Goal: Task Accomplishment & Management: Use online tool/utility

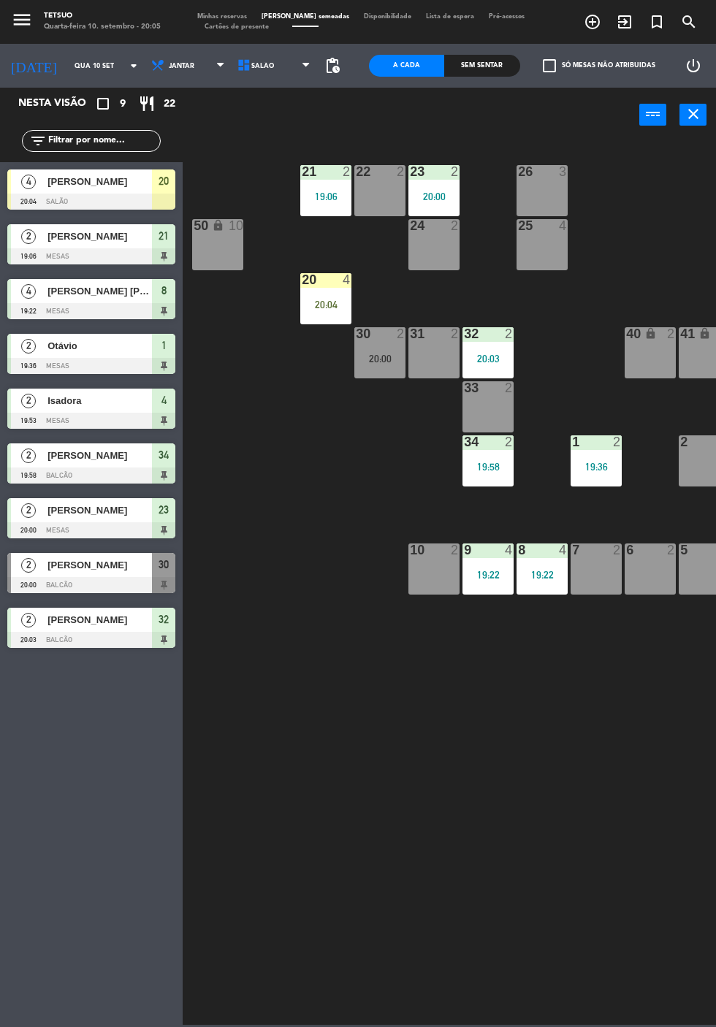
click at [333, 298] on div "20 4 20:04" at bounding box center [325, 298] width 51 height 51
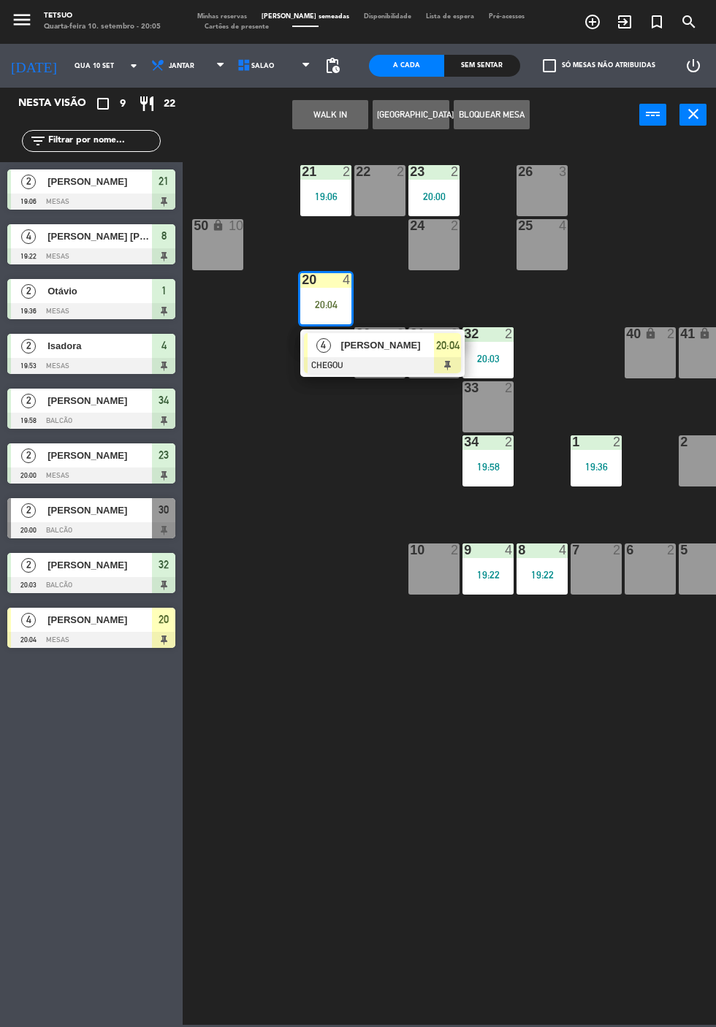
click at [419, 348] on span "[PERSON_NAME]" at bounding box center [388, 345] width 94 height 15
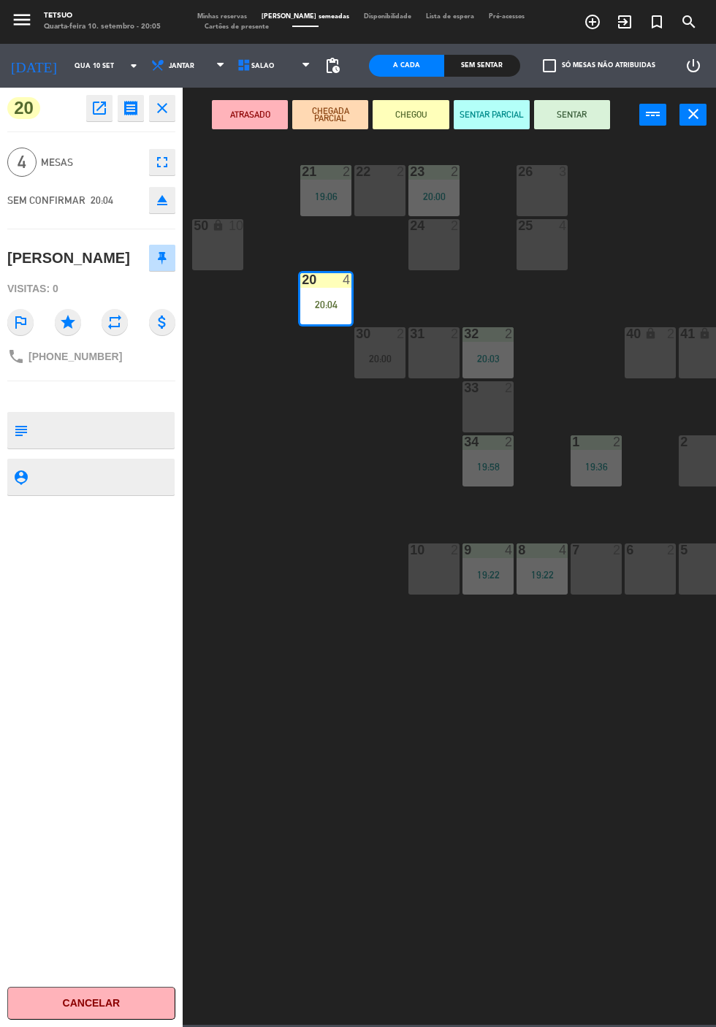
click at [583, 118] on button "SENTAR" at bounding box center [572, 114] width 76 height 29
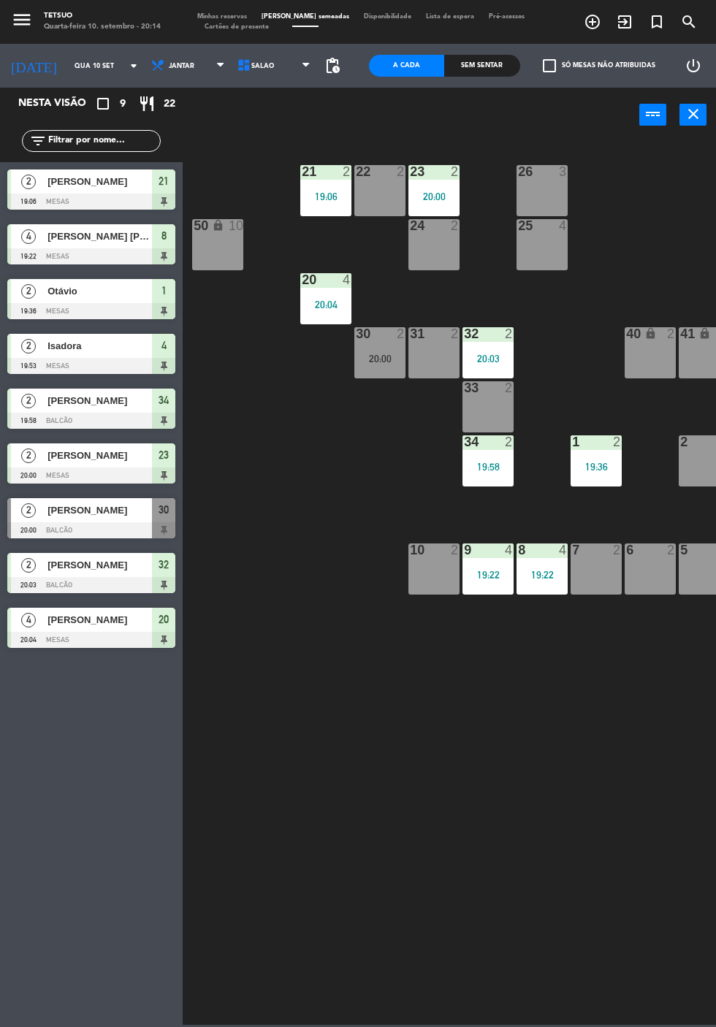
click at [633, 19] on icon "exit_to_app" at bounding box center [625, 22] width 18 height 18
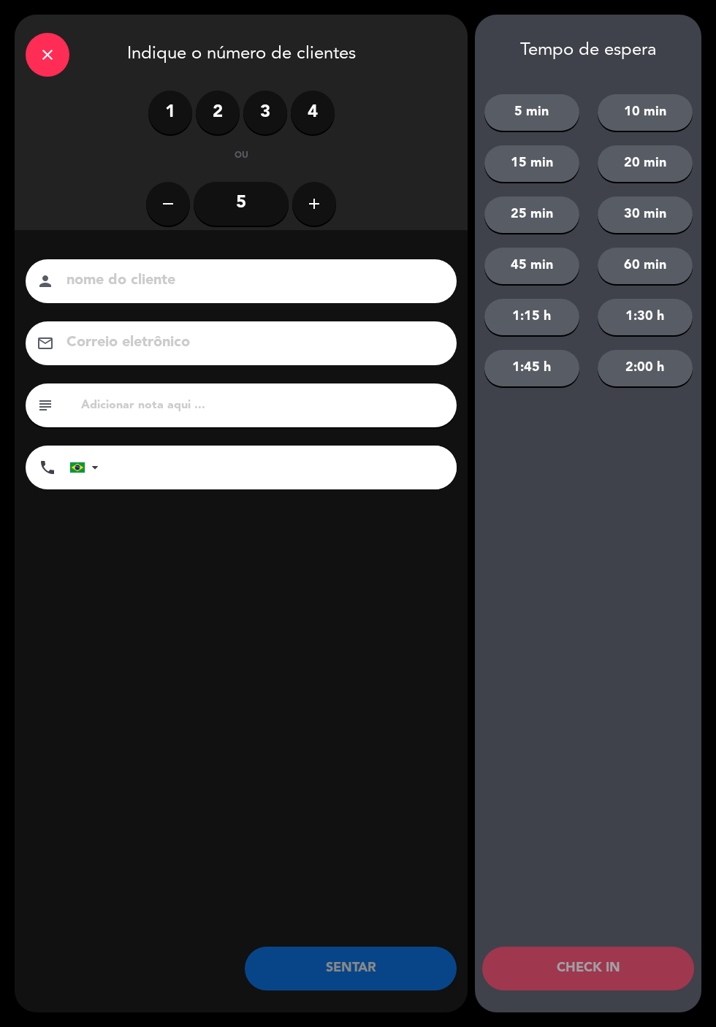
click at [232, 130] on div "1 2 3 4" at bounding box center [241, 113] width 186 height 44
click at [256, 289] on input at bounding box center [251, 281] width 373 height 26
click at [229, 116] on label "2" at bounding box center [218, 113] width 44 height 44
click at [280, 272] on input at bounding box center [251, 281] width 373 height 26
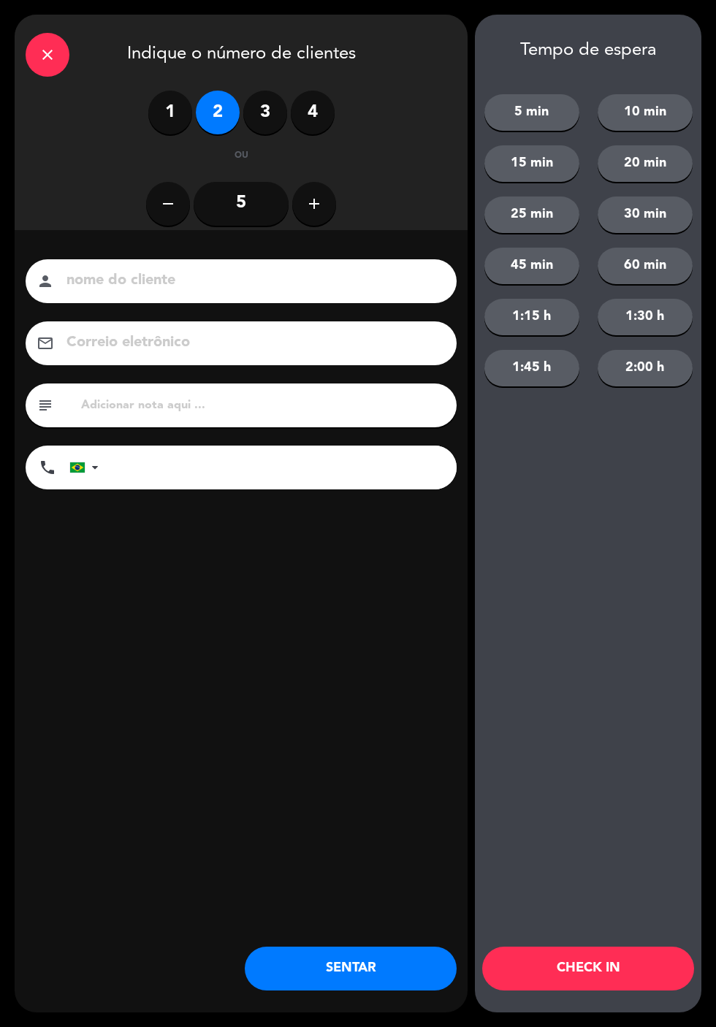
click at [226, 94] on label "2" at bounding box center [218, 113] width 44 height 44
click at [271, 275] on input at bounding box center [251, 281] width 373 height 26
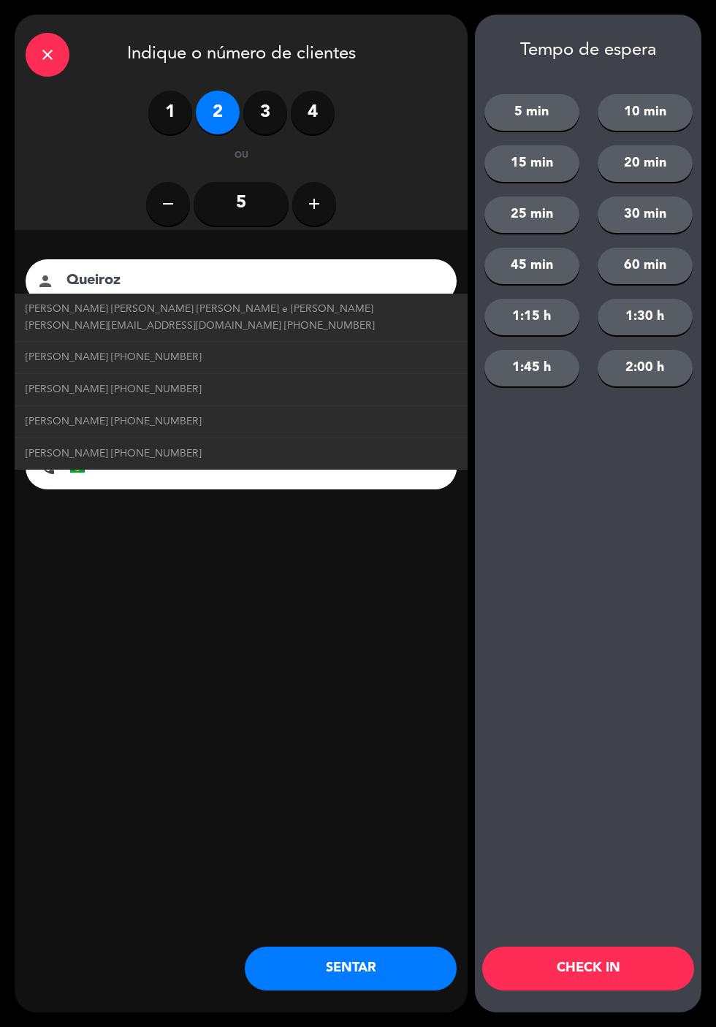
click at [180, 413] on link "Sophia Queiroz +5562996208012" at bounding box center [241, 421] width 431 height 17
type input "[PERSON_NAME]"
type input "[PHONE_NUMBER]"
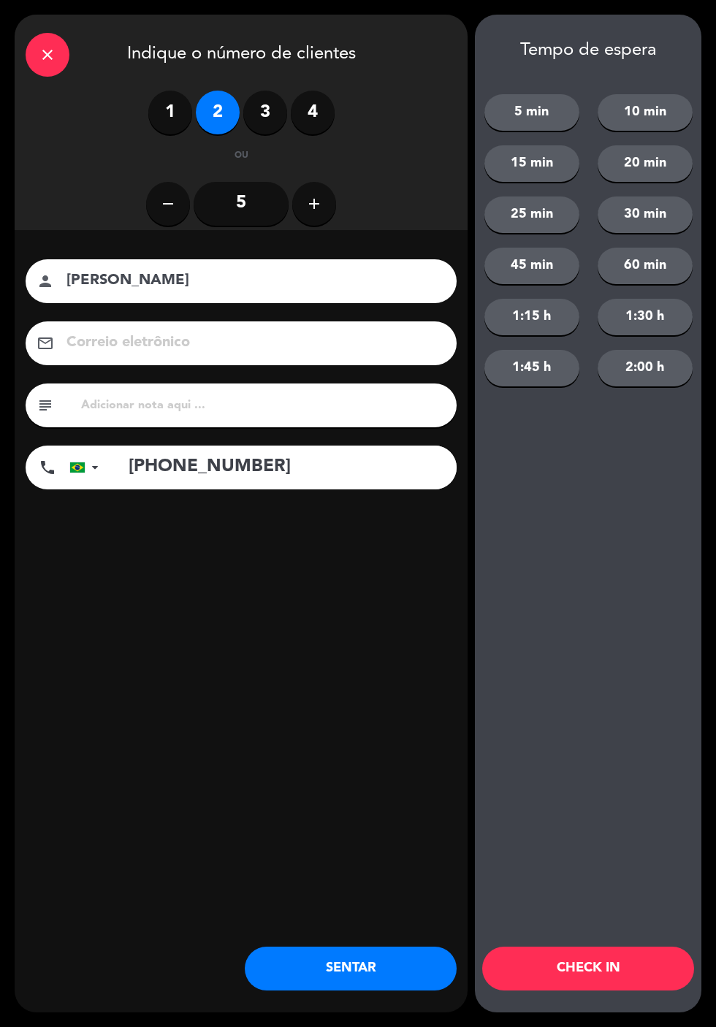
click at [409, 979] on button "SENTAR" at bounding box center [351, 969] width 212 height 44
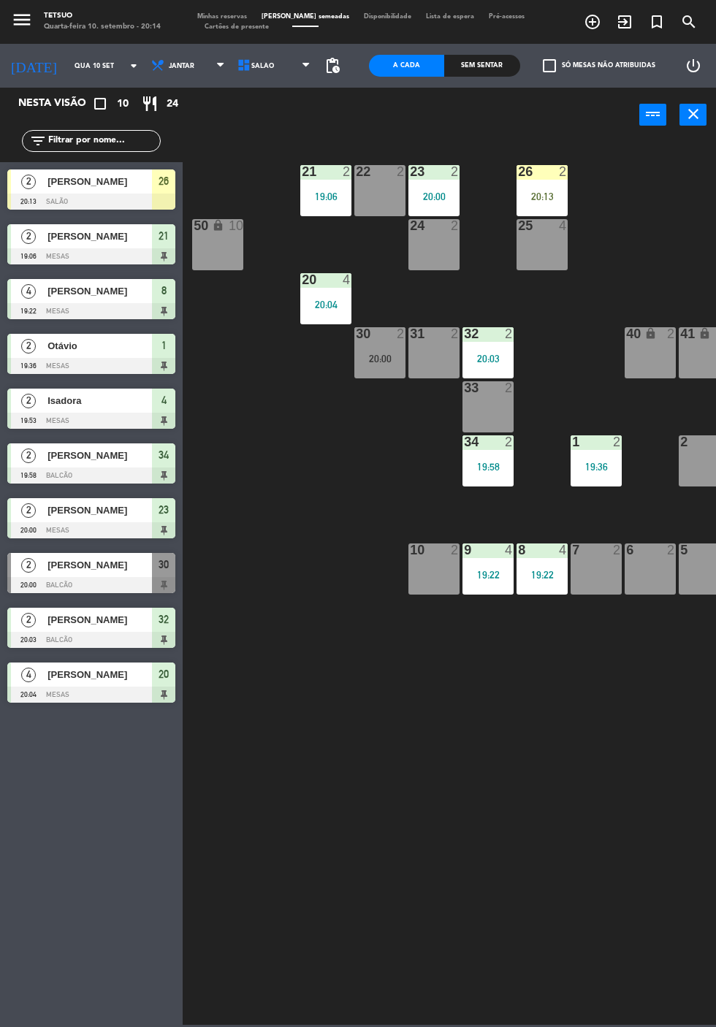
click at [558, 197] on div "20:13" at bounding box center [541, 196] width 51 height 10
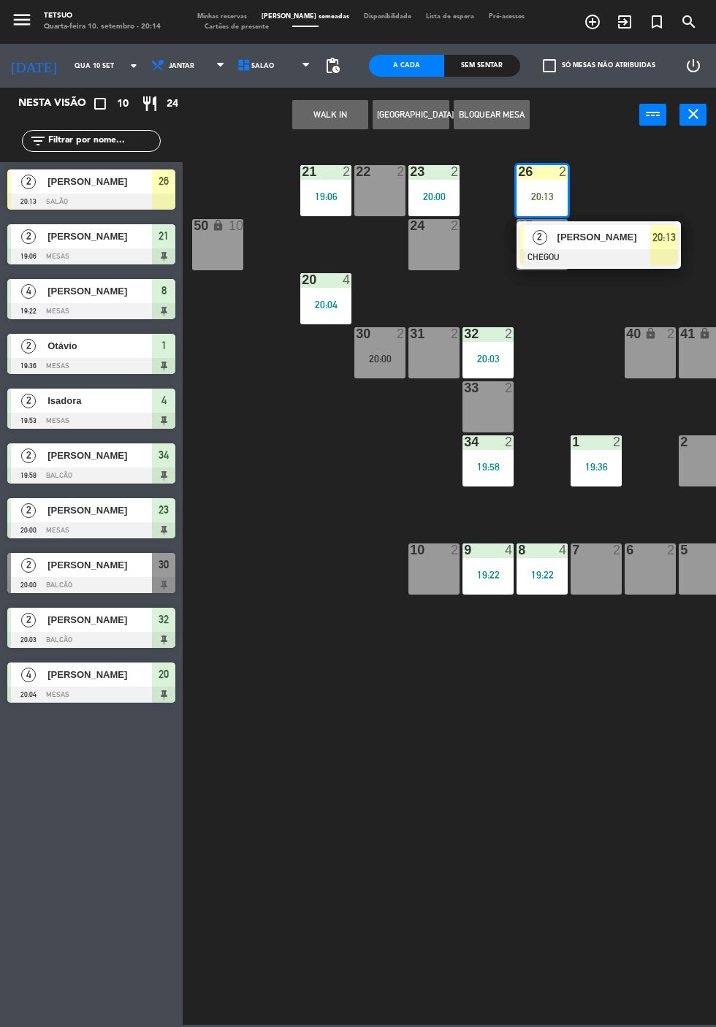
click at [629, 253] on div at bounding box center [598, 257] width 157 height 16
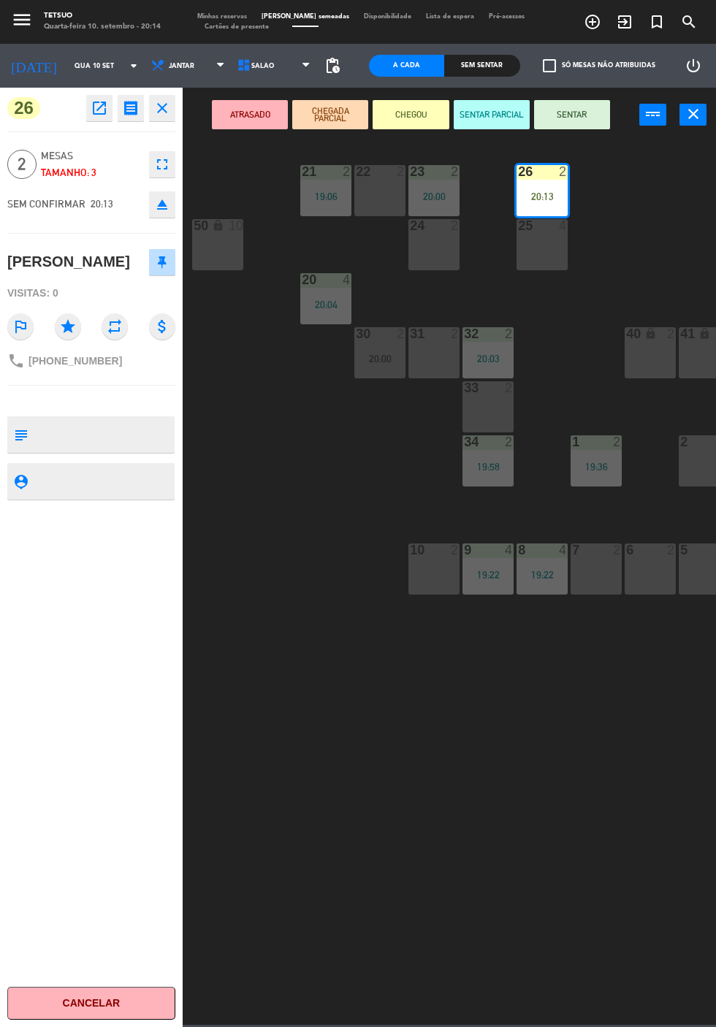
click at [598, 109] on button "SENTAR" at bounding box center [572, 114] width 76 height 29
